Goal: Find specific page/section: Find specific page/section

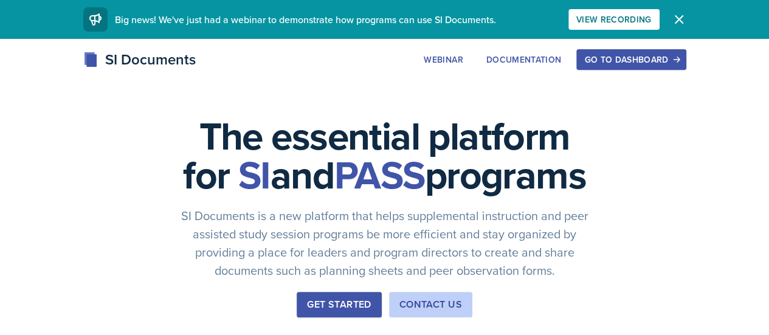
click at [678, 60] on div "Go to Dashboard" at bounding box center [632, 60] width 94 height 10
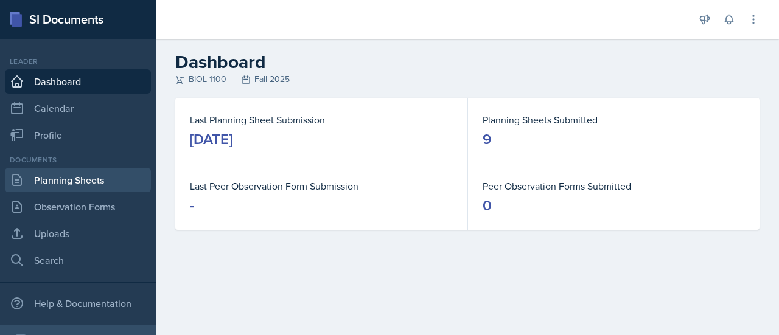
click at [68, 180] on link "Planning Sheets" at bounding box center [78, 180] width 146 height 24
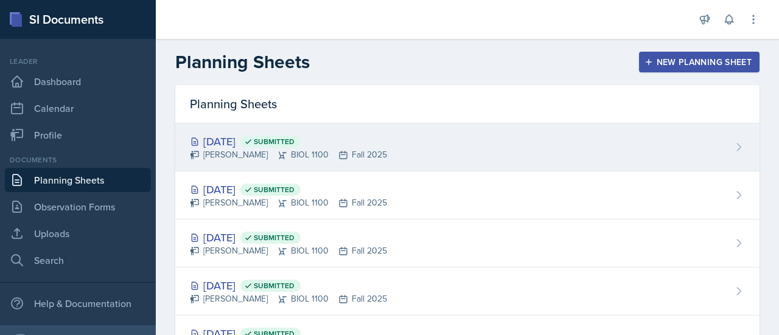
click at [665, 140] on div "[DATE] Submitted [PERSON_NAME] BIOL 1100 Fall 2025" at bounding box center [467, 147] width 584 height 48
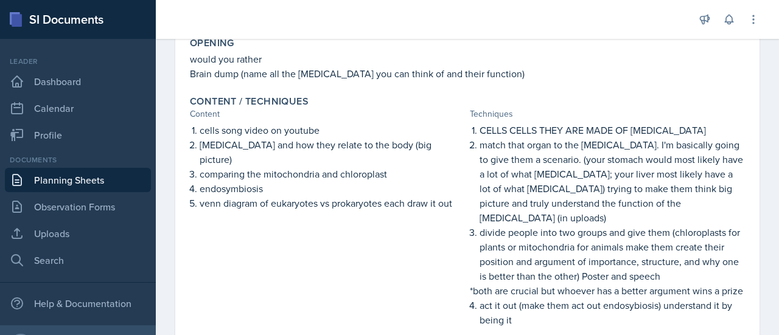
scroll to position [254, 0]
